Goal: Use online tool/utility: Utilize a website feature to perform a specific function

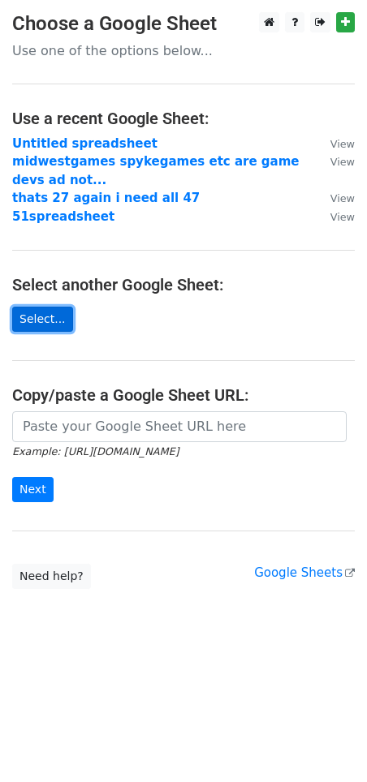
click at [45, 314] on link "Select..." at bounding box center [42, 319] width 61 height 25
drag, startPoint x: 123, startPoint y: 447, endPoint x: 121, endPoint y: 437, distance: 9.9
click at [123, 445] on icon "Example: [URL][DOMAIN_NAME]" at bounding box center [95, 451] width 166 height 15
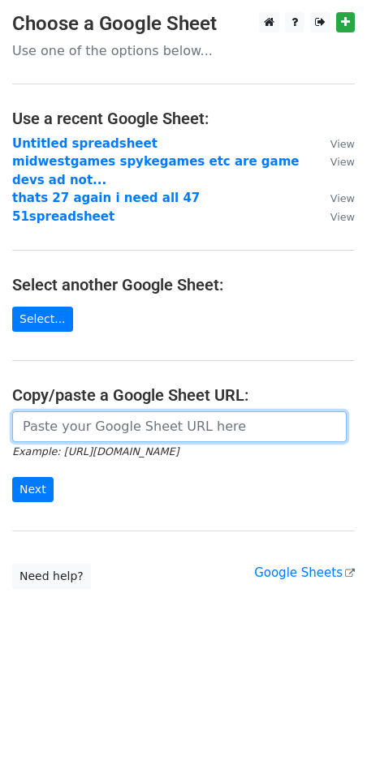
click at [117, 431] on input "url" at bounding box center [179, 426] width 334 height 31
paste input "https://docs.google.com/spreadsheets/d/1vuSG2XHI-FkMvs3tdAgkFpkNfT4QNqGvO1fqWwk…"
type input "https://docs.google.com/spreadsheets/d/1vuSG2XHI-FkMvs3tdAgkFpkNfT4QNqGvO1fqWwk…"
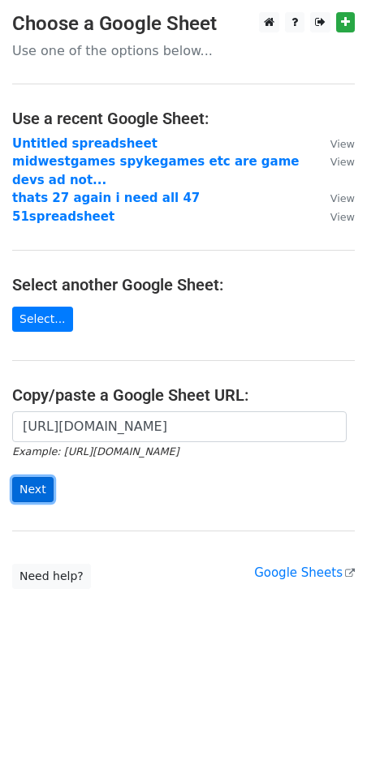
click at [41, 485] on input "Next" at bounding box center [32, 489] width 41 height 25
